Goal: Complete application form

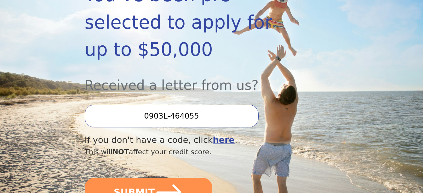
scroll to position [158, 0]
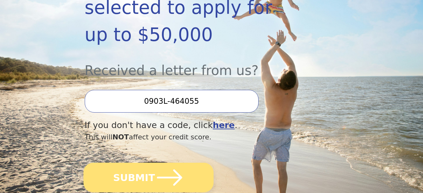
click at [147, 163] on button "SUBMIT" at bounding box center [149, 178] width 130 height 30
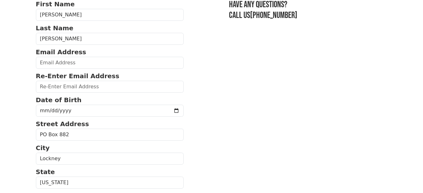
scroll to position [63, 0]
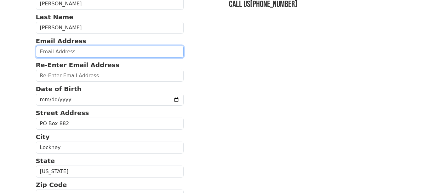
click at [47, 50] on input "email" at bounding box center [110, 52] width 148 height 12
type input "[PERSON_NAME][EMAIL_ADDRESS][DOMAIN_NAME]"
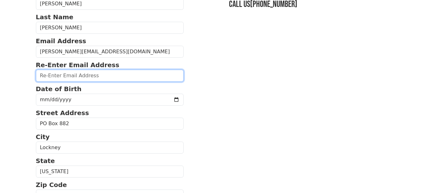
type input "[PERSON_NAME][EMAIL_ADDRESS][DOMAIN_NAME]"
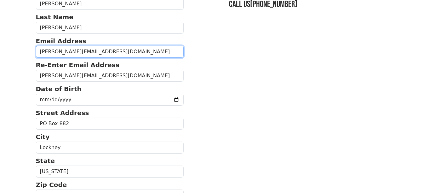
type input "[PHONE_NUMBER]"
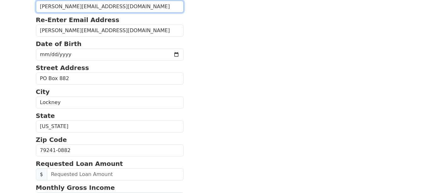
scroll to position [108, 0]
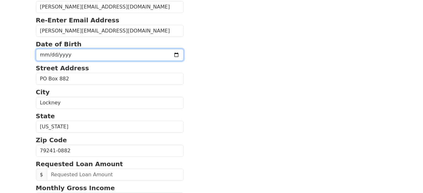
click at [52, 51] on input "date" at bounding box center [110, 55] width 148 height 12
type input "1967-08-11"
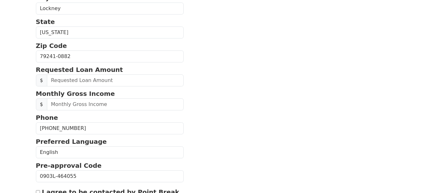
scroll to position [202, 0]
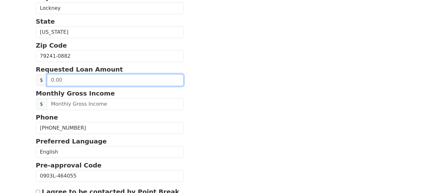
click at [67, 81] on input "text" at bounding box center [115, 80] width 137 height 12
click at [61, 79] on input "0.00" at bounding box center [115, 80] width 137 height 12
click at [61, 78] on input "0.00" at bounding box center [115, 80] width 137 height 12
type input "30.00"
click at [79, 81] on input "30.00" at bounding box center [115, 80] width 137 height 12
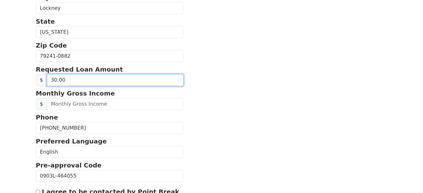
click at [79, 81] on input "30.00" at bounding box center [115, 80] width 137 height 12
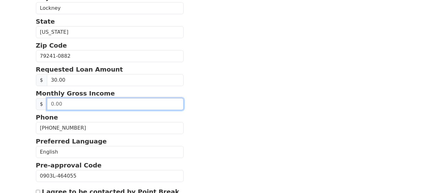
click at [62, 106] on input "text" at bounding box center [115, 104] width 137 height 12
type input "6,000.00"
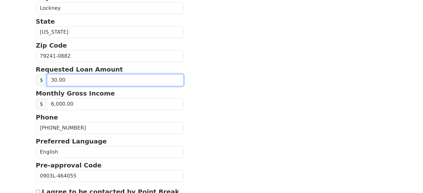
click at [51, 80] on input "30.00" at bounding box center [115, 80] width 137 height 12
click at [61, 79] on input "30.00" at bounding box center [115, 80] width 137 height 12
type input "30,000.00"
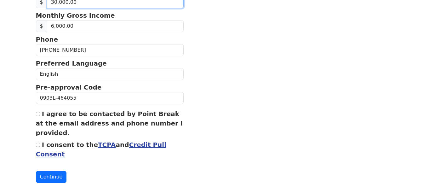
scroll to position [289, 0]
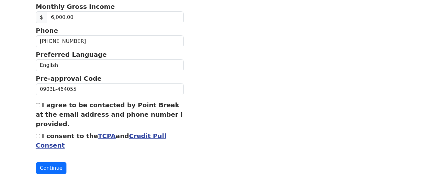
click at [38, 105] on input "I agree to be contacted by Point Break at the email address and phone number I …" at bounding box center [38, 105] width 4 height 4
checkbox input "true"
click at [38, 136] on input "I consent to the TCPA and Credit Pull Consent" at bounding box center [38, 136] width 4 height 4
checkbox input "true"
click at [49, 166] on button "Continue" at bounding box center [51, 168] width 31 height 12
